Goal: Task Accomplishment & Management: Use online tool/utility

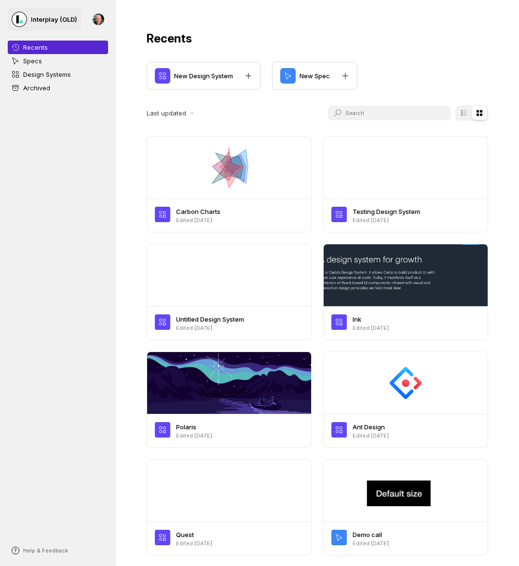
click at [63, 22] on p "Interplay (OLD)" at bounding box center [54, 19] width 46 height 10
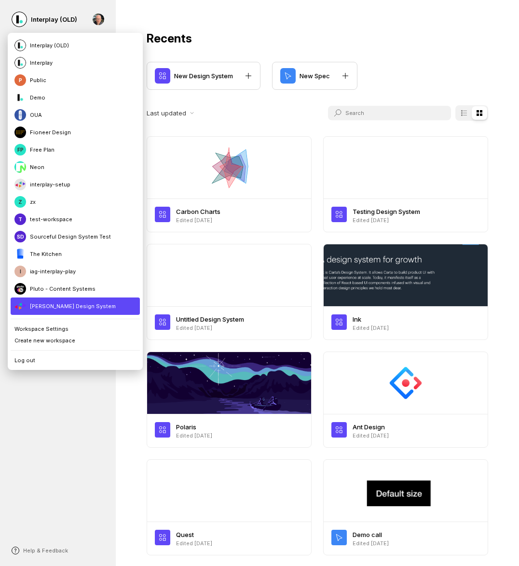
click at [66, 305] on li "[PERSON_NAME] Design System" at bounding box center [75, 305] width 129 height 17
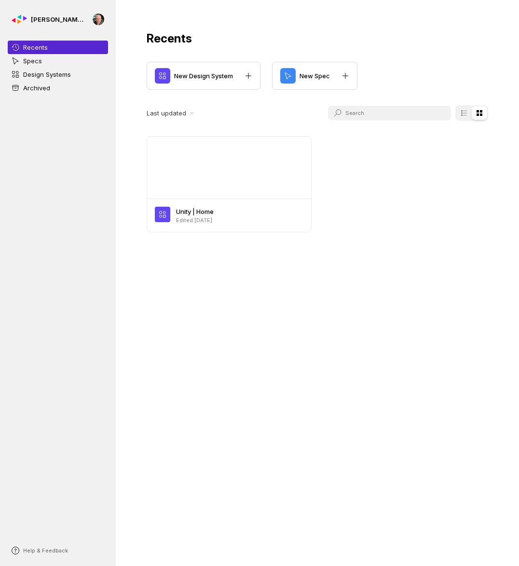
click at [242, 315] on div "Recents New Design System New Spec Last updated Unity | Home Edited [DATE]" at bounding box center [317, 283] width 403 height 566
click at [230, 186] on div at bounding box center [229, 168] width 164 height 62
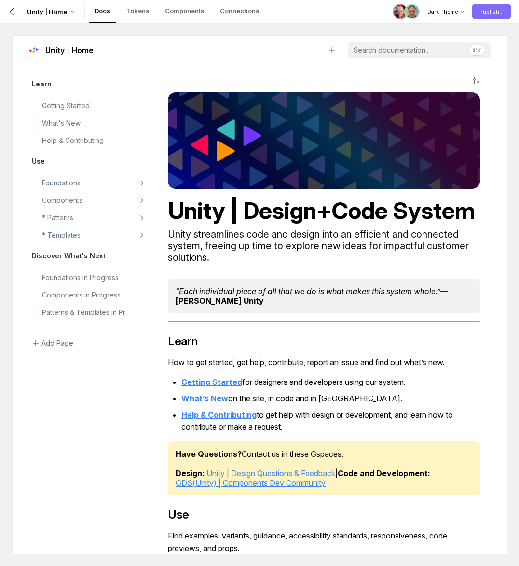
click at [487, 10] on button "Publish..." at bounding box center [492, 11] width 40 height 15
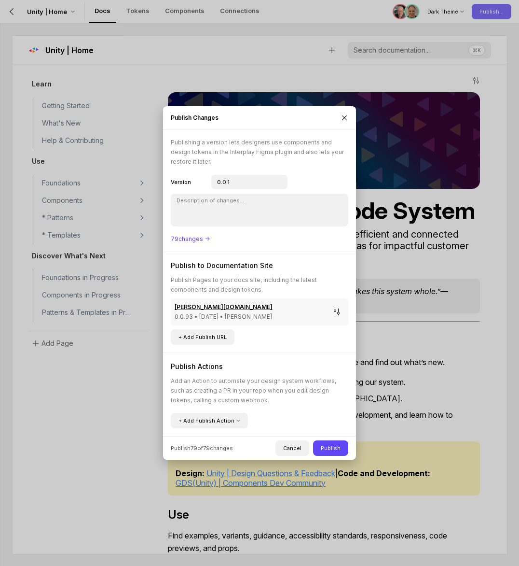
type input "0.0.94"
click at [236, 306] on link "[PERSON_NAME][DOMAIN_NAME]" at bounding box center [250, 307] width 151 height 10
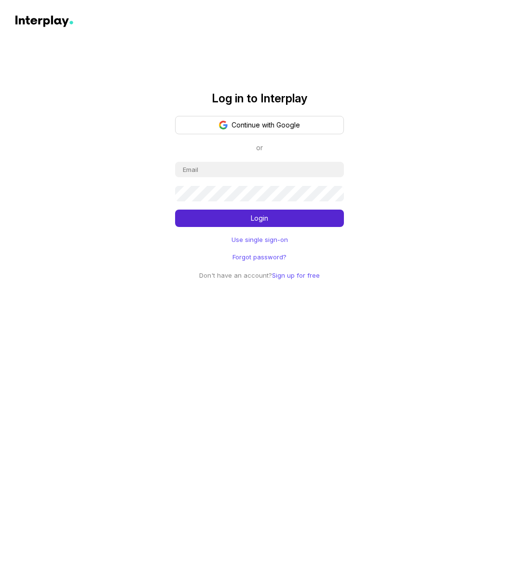
click at [282, 121] on button "Continue with Google" at bounding box center [259, 125] width 169 height 18
